Goal: Contribute content: Contribute content

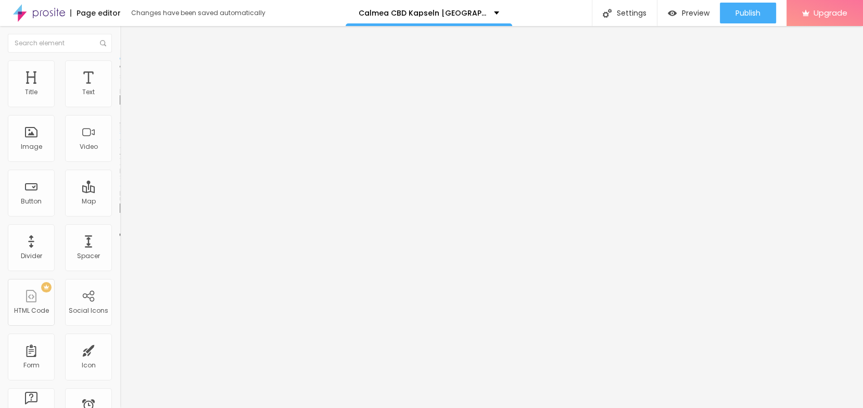
click at [120, 90] on span "Add image" at bounding box center [141, 85] width 43 height 9
click at [120, 114] on div "Image description (Alt)" at bounding box center [180, 102] width 120 height 26
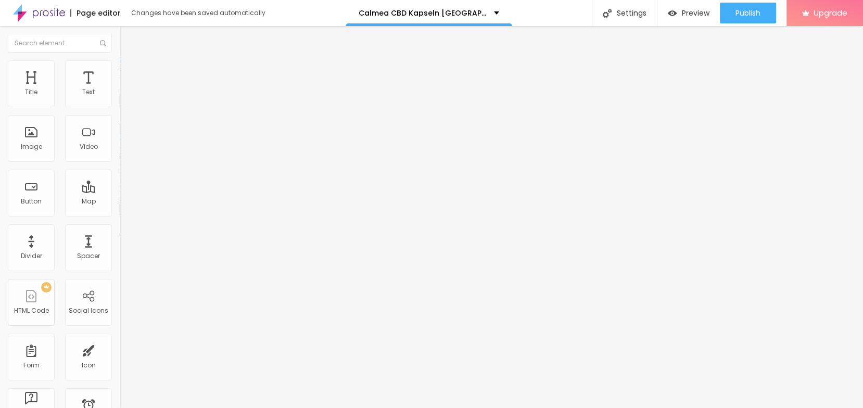
click at [120, 105] on input "text" at bounding box center [182, 100] width 125 height 10
paste input "Calmea CBD Kapseln"
type input "Calmea CBD Kapseln"
click at [120, 214] on input "https://" at bounding box center [182, 208] width 125 height 10
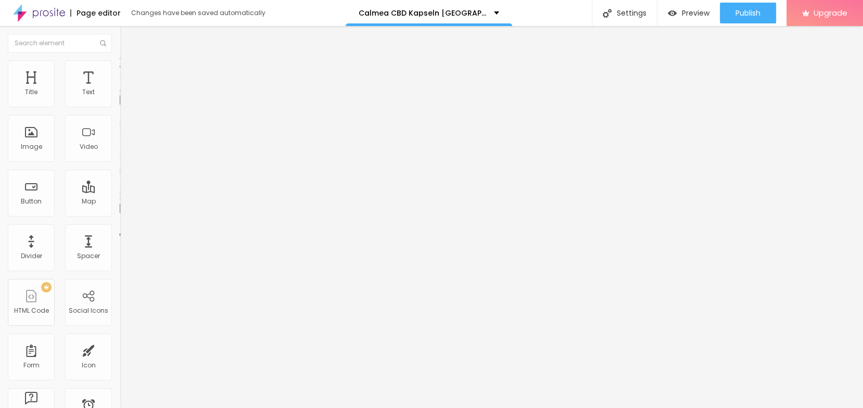
click at [120, 214] on input "https://" at bounding box center [182, 208] width 125 height 10
paste input "[DOMAIN_NAME][URL]"
type input "[URL][DOMAIN_NAME]"
click at [129, 70] on span "Style" at bounding box center [136, 67] width 15 height 9
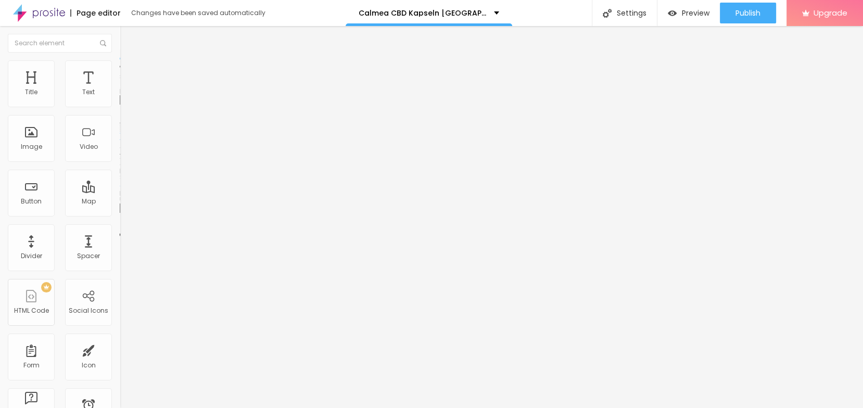
scroll to position [0, 0]
type input "95"
type input "85"
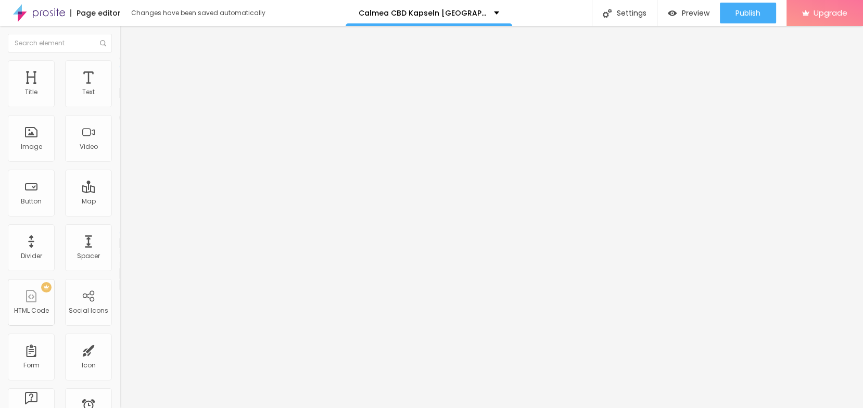
type input "80"
type input "75"
type input "70"
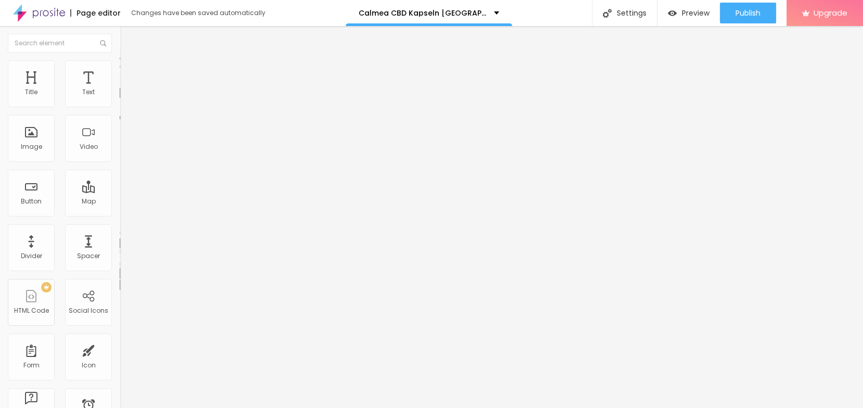
type input "70"
type input "65"
type input "60"
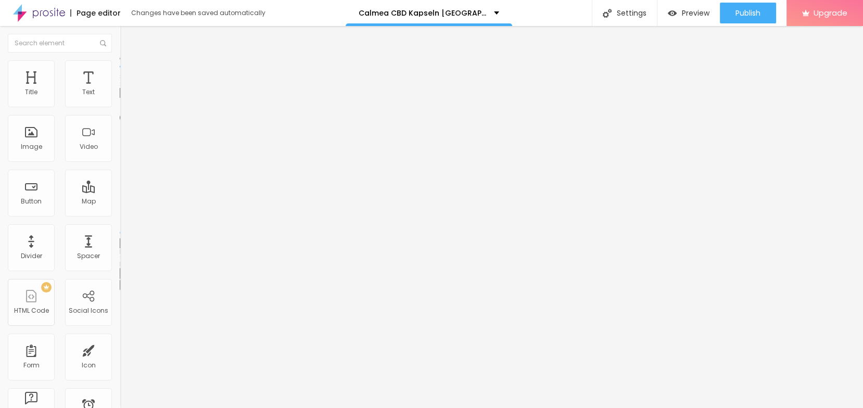
type input "55"
type input "50"
type input "45"
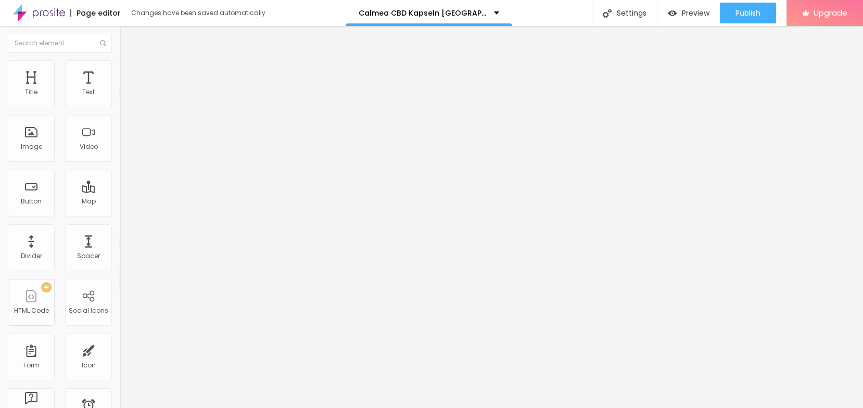
type input "45"
type input "40"
type input "35"
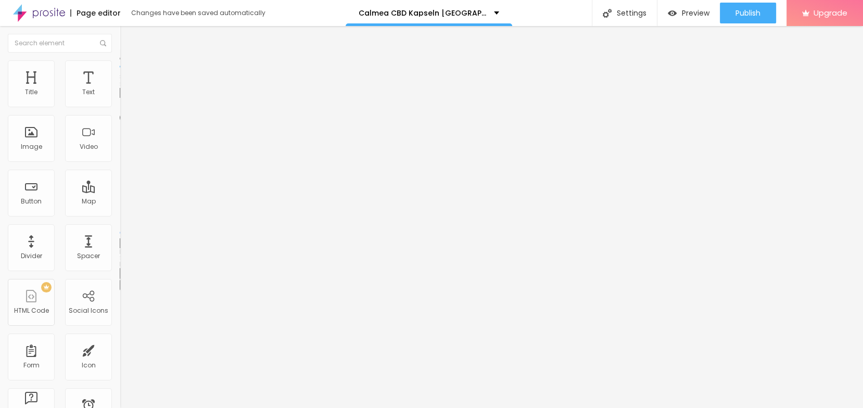
type input "30"
type input "25"
type input "20"
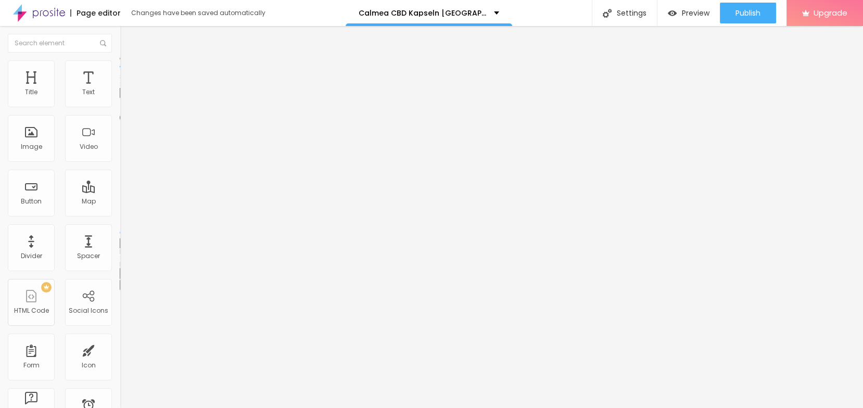
type input "20"
type input "15"
type input "10"
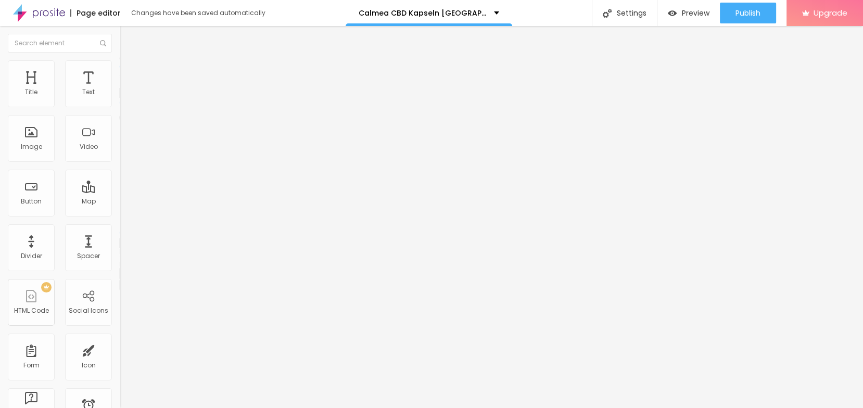
type input "15"
type input "20"
type input "25"
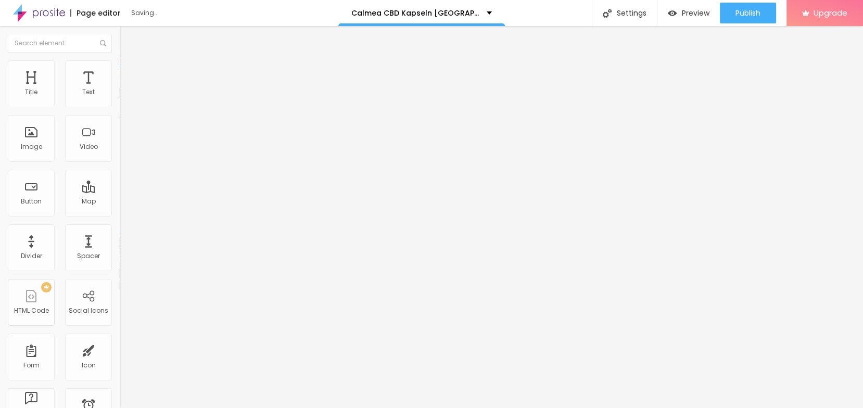
type input "25"
type input "30"
type input "25"
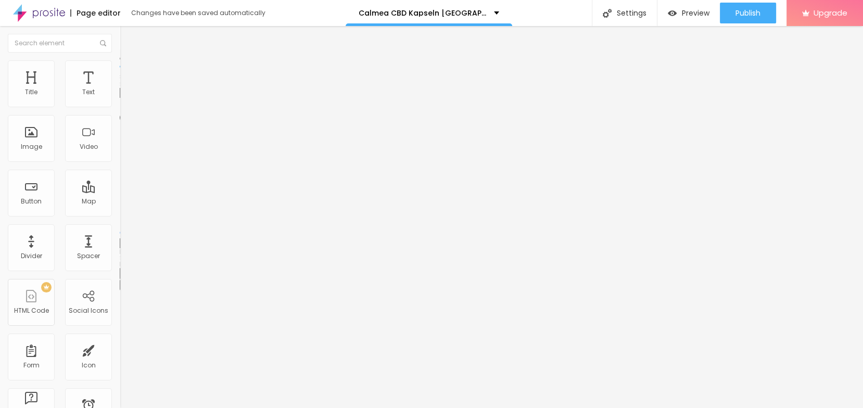
type input "20"
type input "25"
drag, startPoint x: 111, startPoint y: 112, endPoint x: 26, endPoint y: 129, distance: 86.9
type input "25"
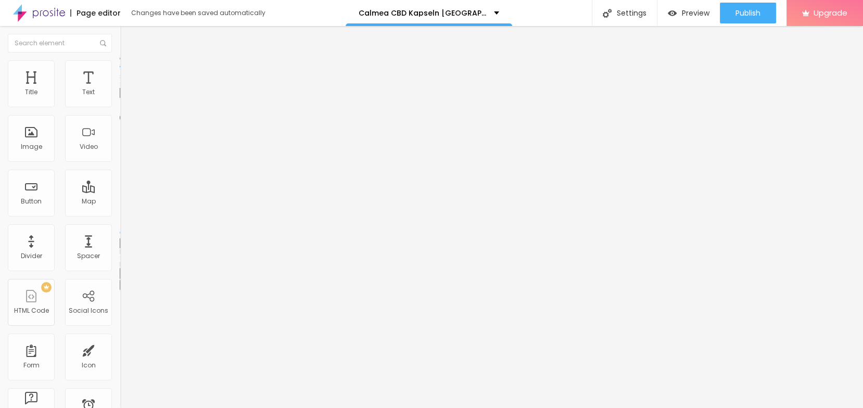
click at [120, 107] on input "range" at bounding box center [153, 102] width 67 height 8
click at [128, 40] on div "Edit Image" at bounding box center [155, 38] width 55 height 8
click at [120, 154] on button "button" at bounding box center [127, 148] width 15 height 11
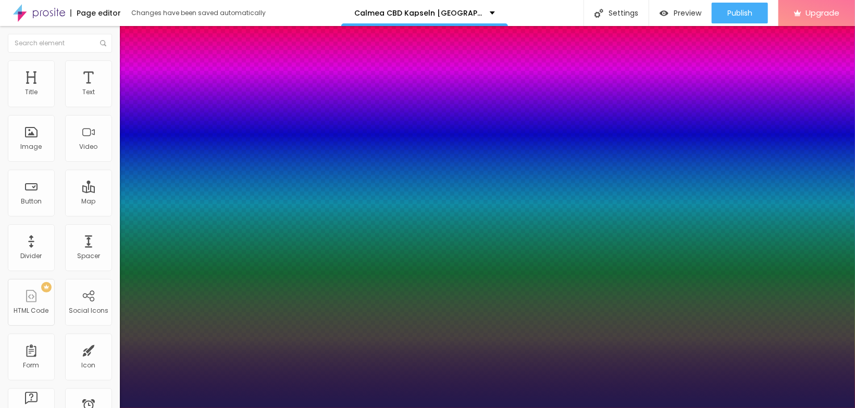
type input "1"
type input "14"
type input "1"
type input "15"
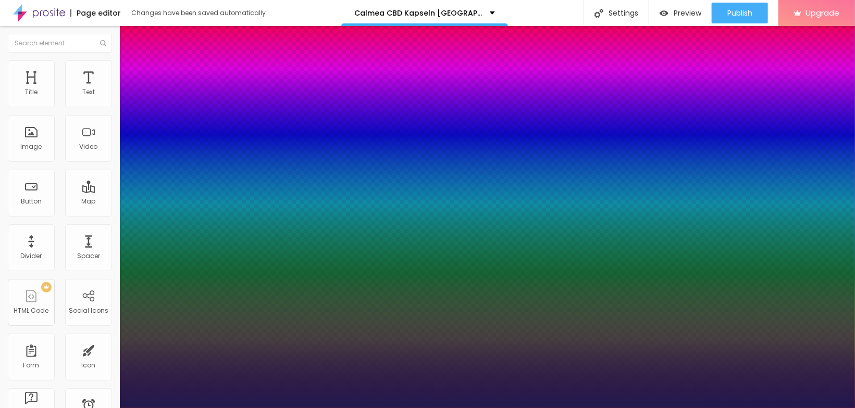
type input "15"
type input "1"
type input "19"
type input "1"
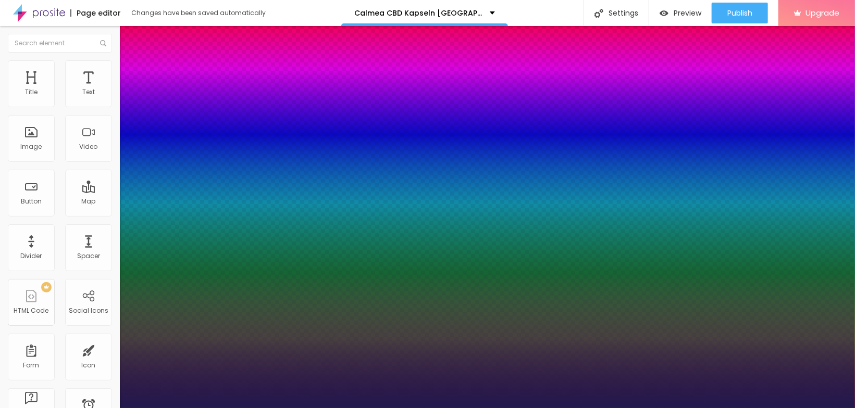
type input "21"
type input "1"
type input "22"
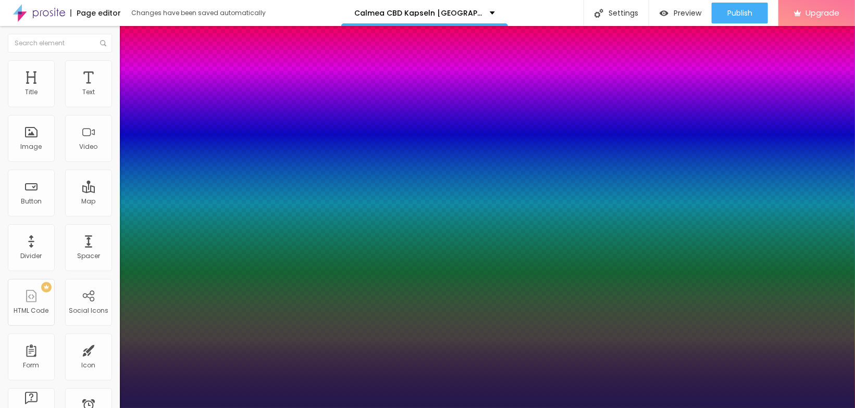
type input "1"
type input "23"
type input "1"
type input "25"
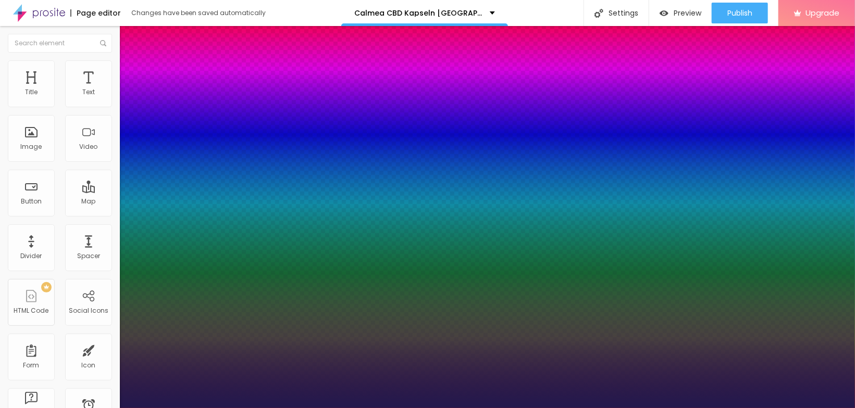
type input "25"
type input "1"
type input "26"
type input "1"
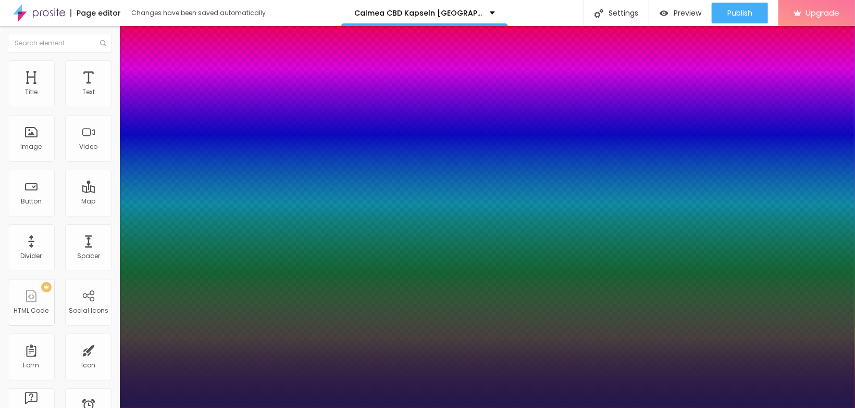
type input "28"
type input "1"
drag, startPoint x: 140, startPoint y: 293, endPoint x: 150, endPoint y: 298, distance: 11.9
type input "28"
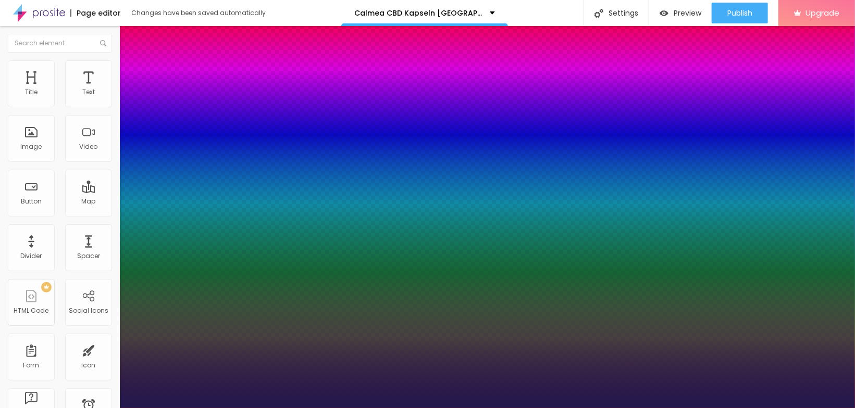
click at [336, 408] on div at bounding box center [427, 408] width 855 height 0
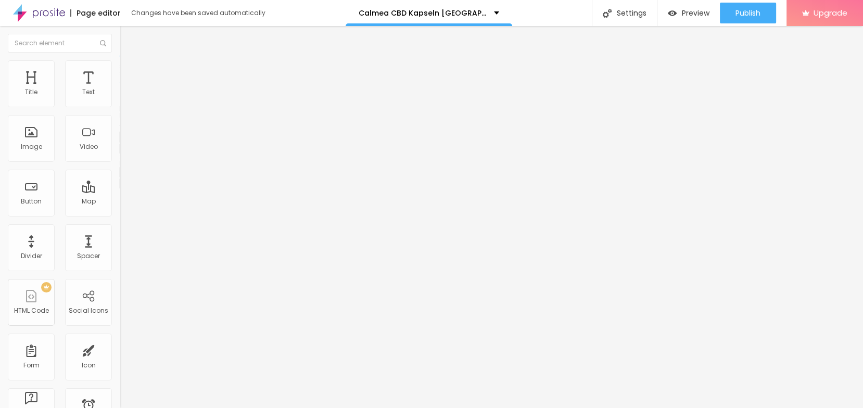
click at [128, 36] on img "button" at bounding box center [132, 38] width 8 height 8
click at [128, 40] on img "button" at bounding box center [132, 38] width 8 height 8
click at [128, 36] on div "Edit Text" at bounding box center [151, 38] width 47 height 8
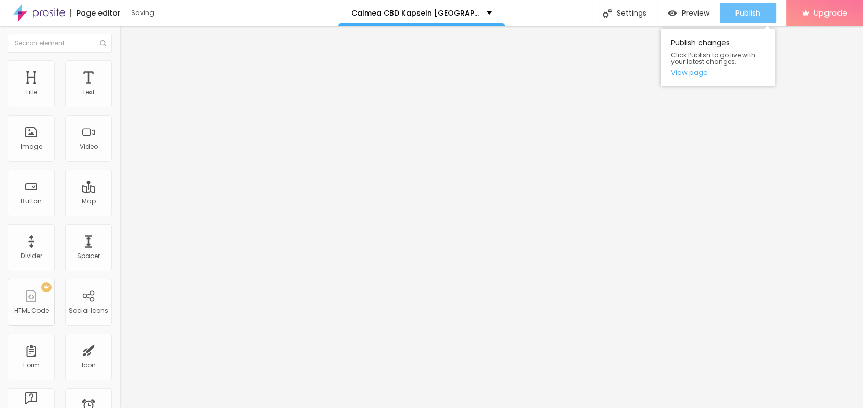
click at [747, 4] on div "Publish" at bounding box center [748, 13] width 25 height 21
click at [746, 19] on div "Publish" at bounding box center [748, 13] width 25 height 21
